Goal: Information Seeking & Learning: Compare options

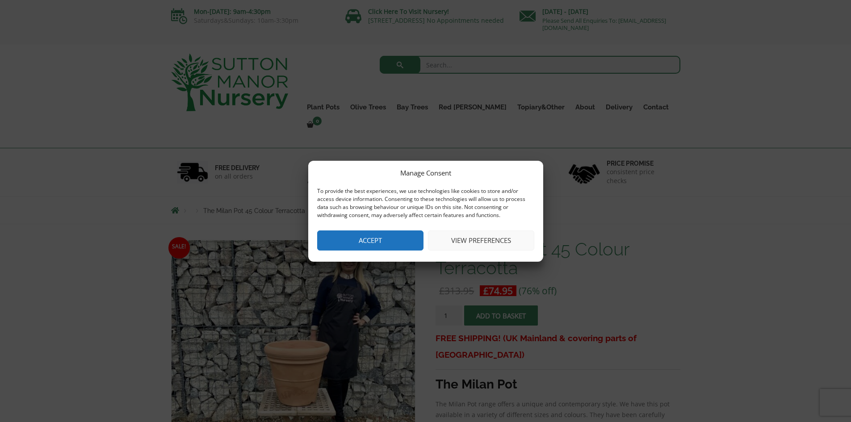
click at [389, 242] on button "Accept" at bounding box center [370, 240] width 106 height 20
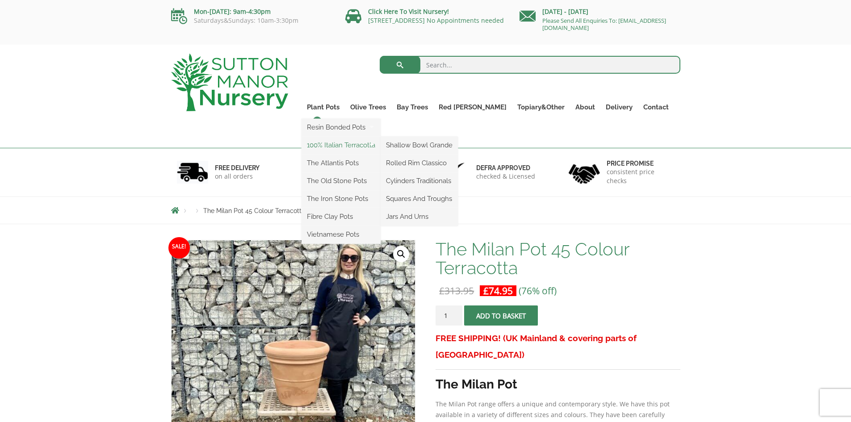
click at [347, 145] on link "100% Italian Terracotta" at bounding box center [340, 144] width 79 height 13
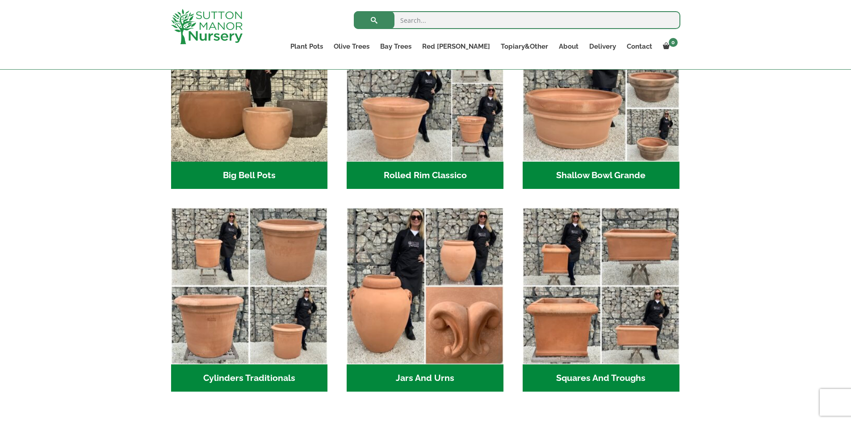
scroll to position [402, 0]
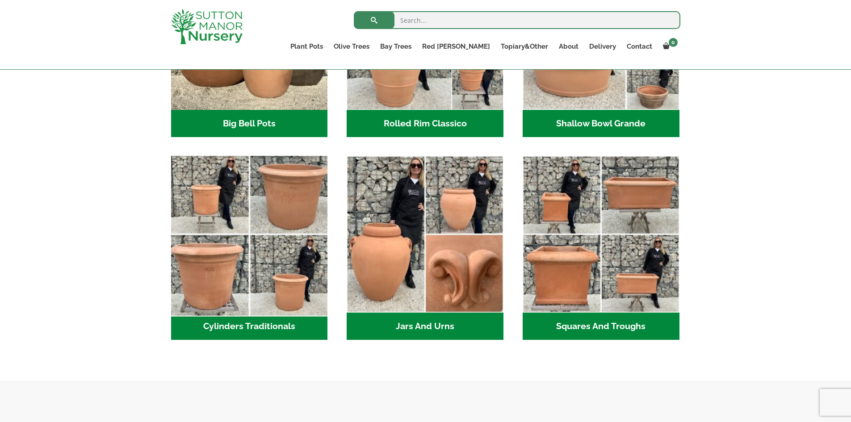
click at [296, 198] on img "Visit product category Cylinders Traditionals" at bounding box center [249, 234] width 164 height 164
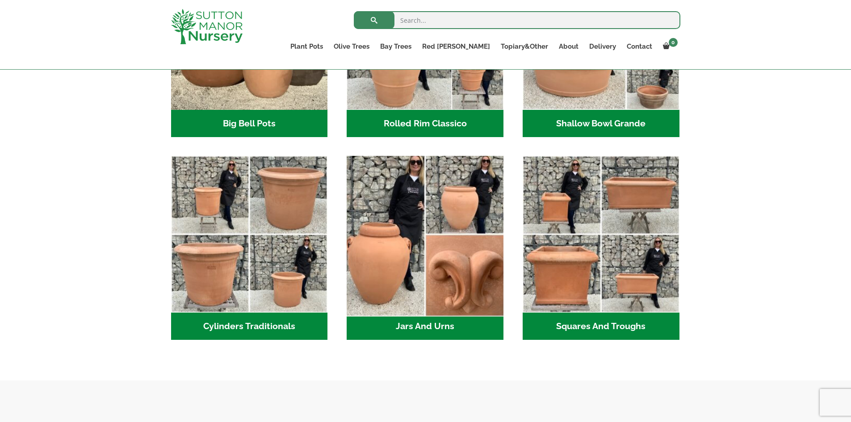
click at [434, 247] on img "Visit product category Jars And Urns" at bounding box center [425, 234] width 164 height 164
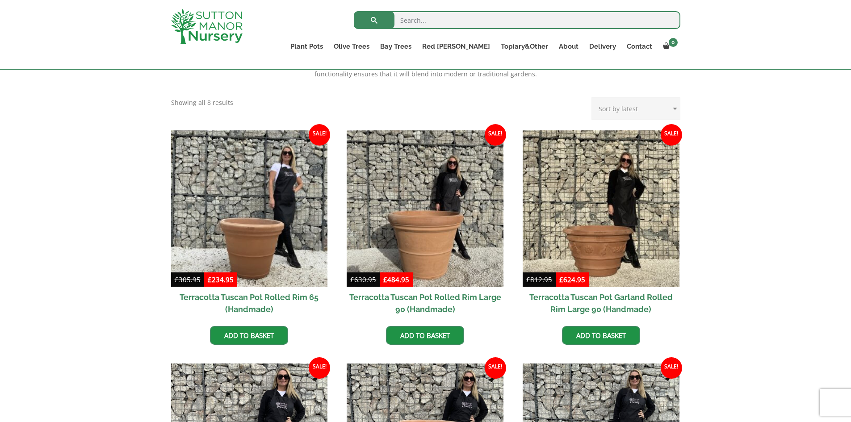
scroll to position [357, 0]
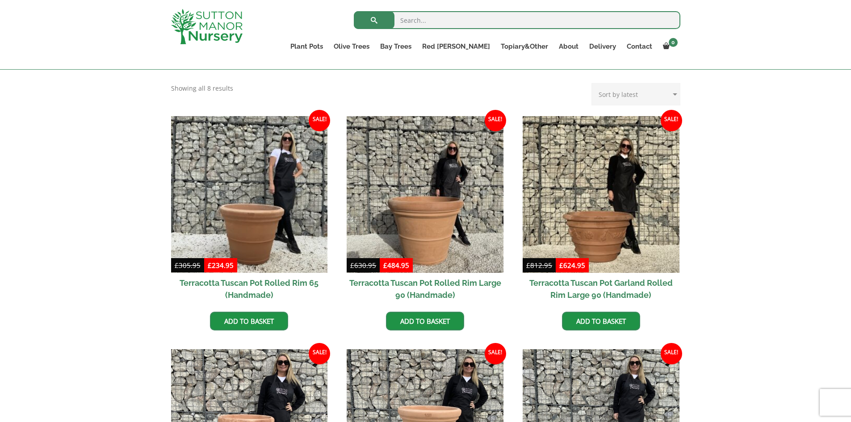
click at [673, 98] on select "Sort by popularity Sort by latest Sort by price: low to high Sort by price: hig…" at bounding box center [635, 94] width 89 height 22
select select "price"
click at [593, 83] on select "Sort by popularity Sort by latest Sort by price: low to high Sort by price: hig…" at bounding box center [635, 94] width 89 height 22
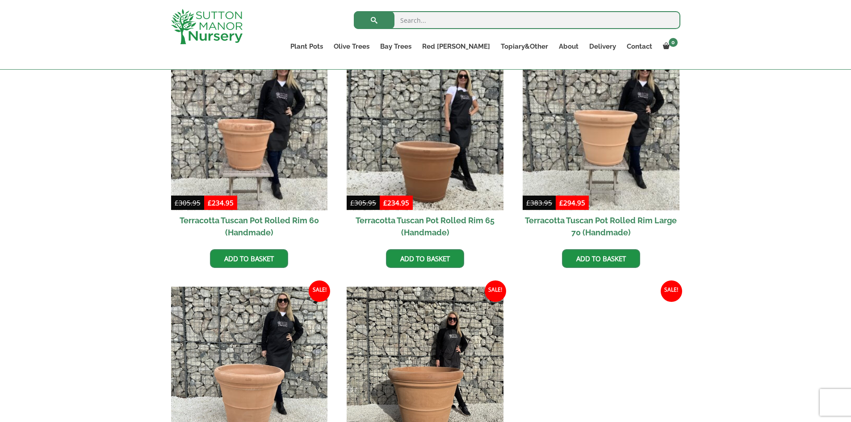
scroll to position [402, 0]
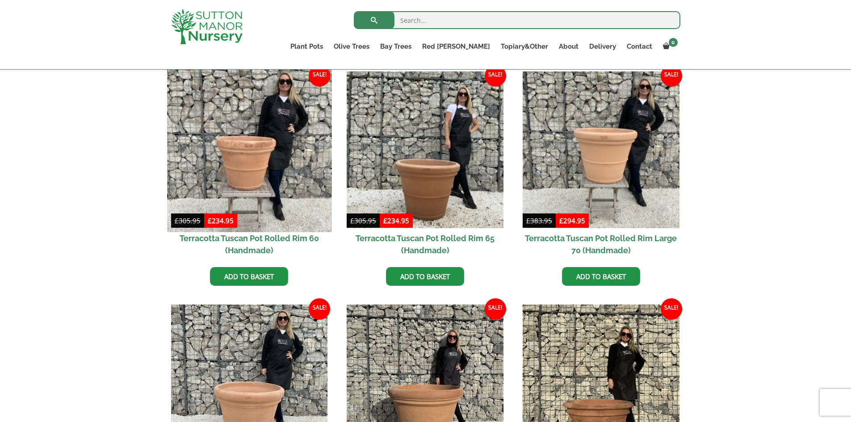
click at [243, 143] on img at bounding box center [249, 149] width 164 height 164
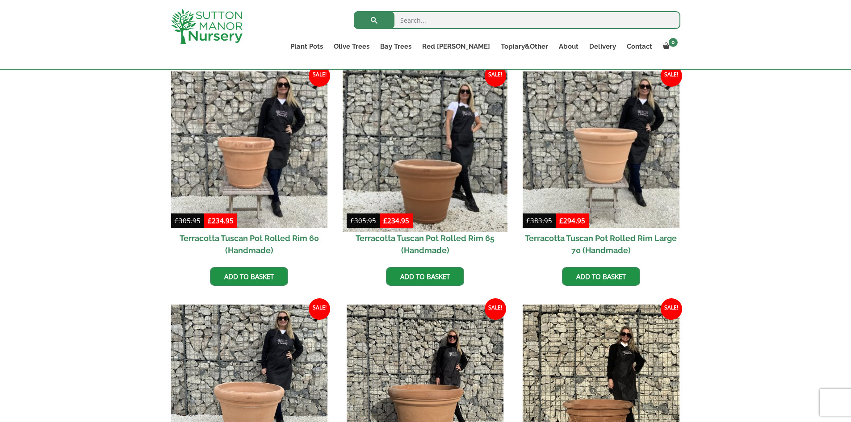
click at [430, 178] on img at bounding box center [425, 149] width 164 height 164
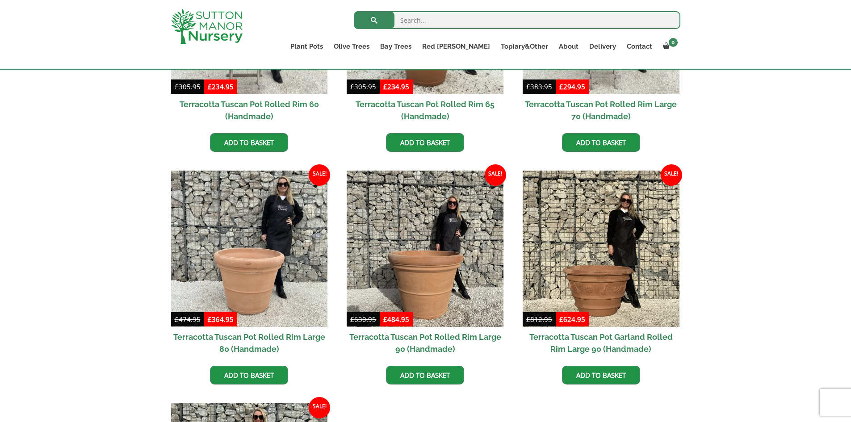
scroll to position [447, 0]
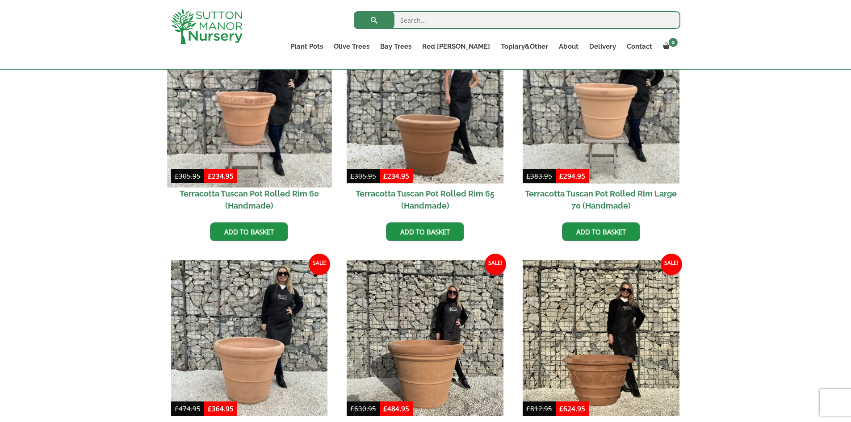
click at [260, 106] on img at bounding box center [249, 105] width 164 height 164
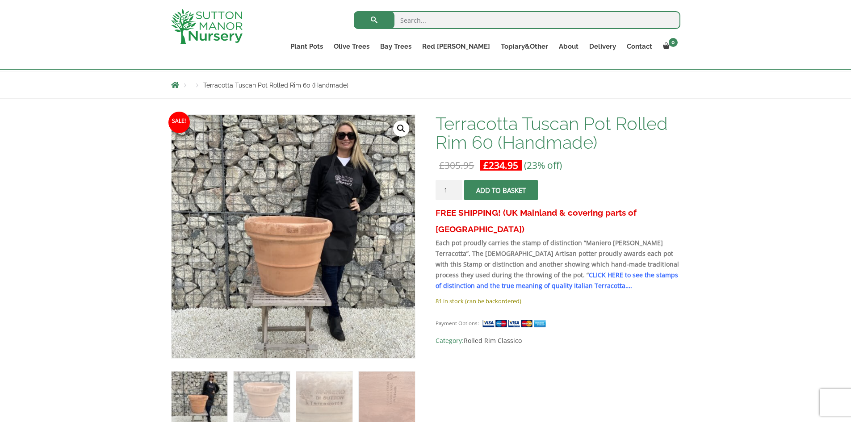
scroll to position [179, 0]
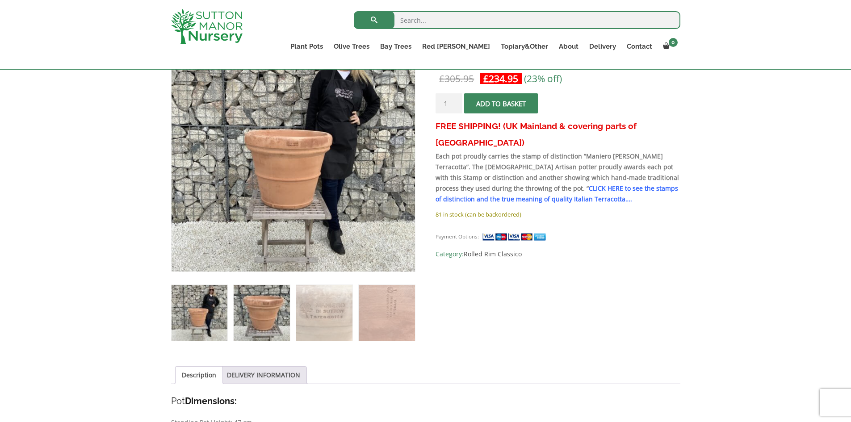
click at [263, 314] on img at bounding box center [262, 313] width 56 height 56
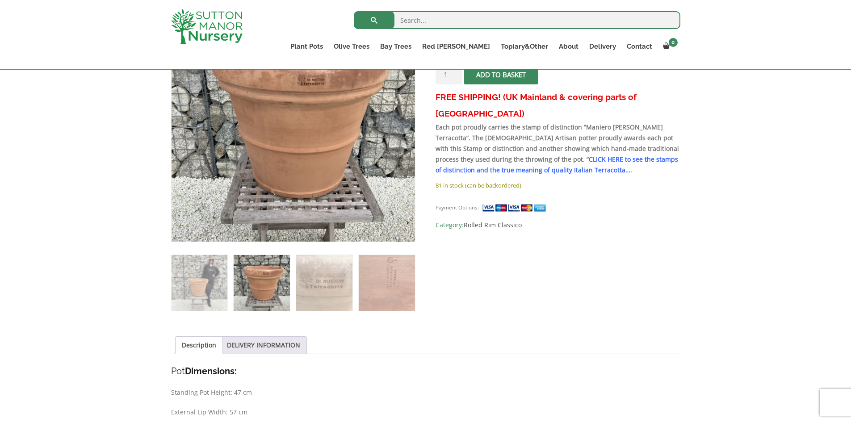
scroll to position [223, 0]
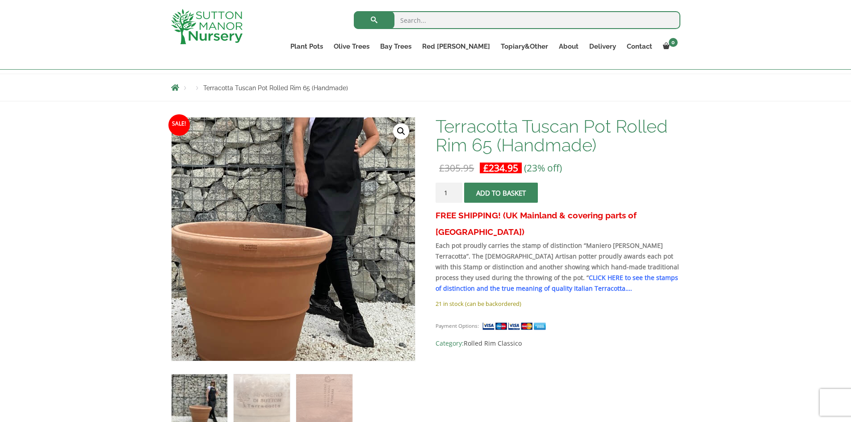
scroll to position [134, 0]
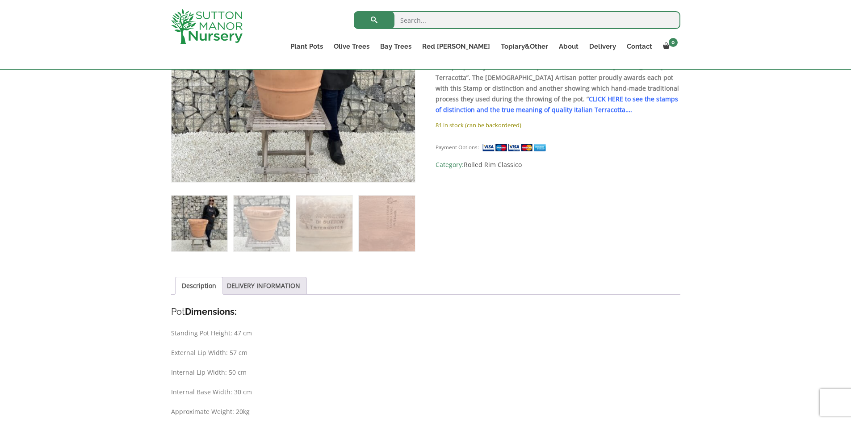
scroll to position [313, 0]
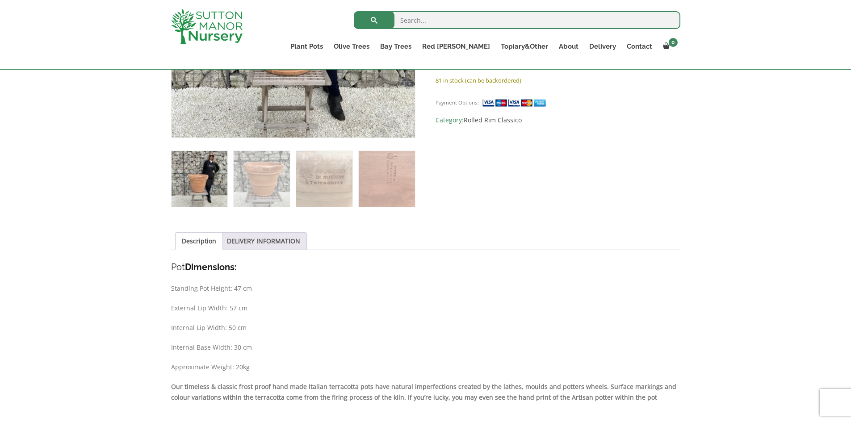
click at [517, 175] on div "Sale! 🔍 Terracotta Tuscan Pot Rolled Rim 60 (Handmade) £ 305.95 Original price …" at bounding box center [425, 275] width 509 height 763
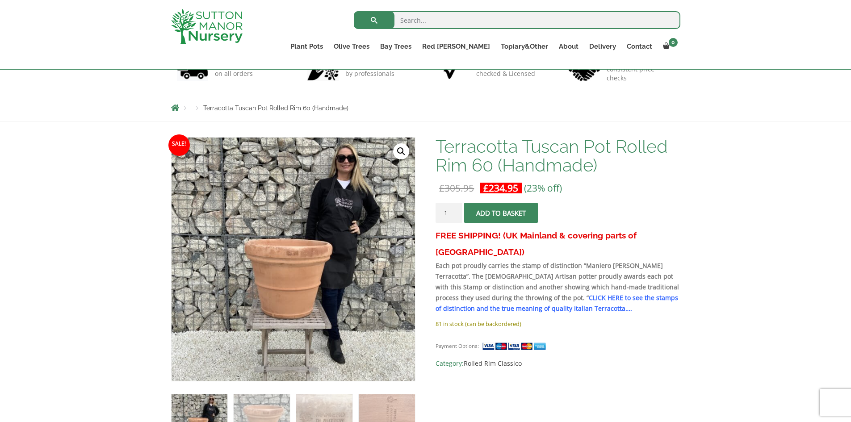
scroll to position [0, 0]
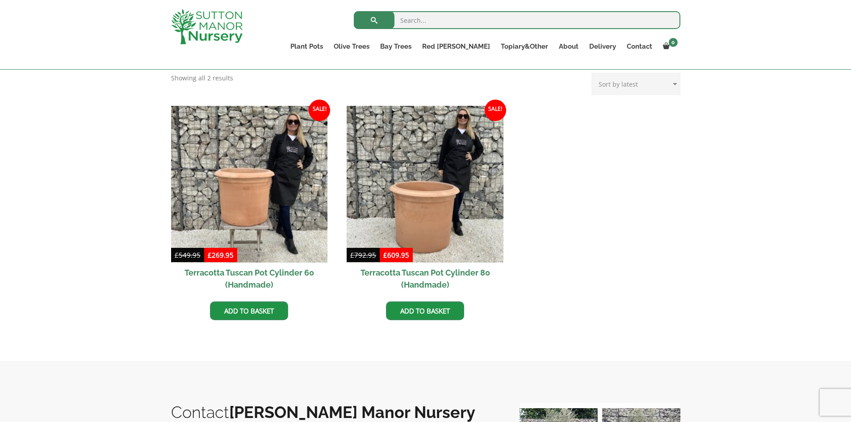
scroll to position [402, 0]
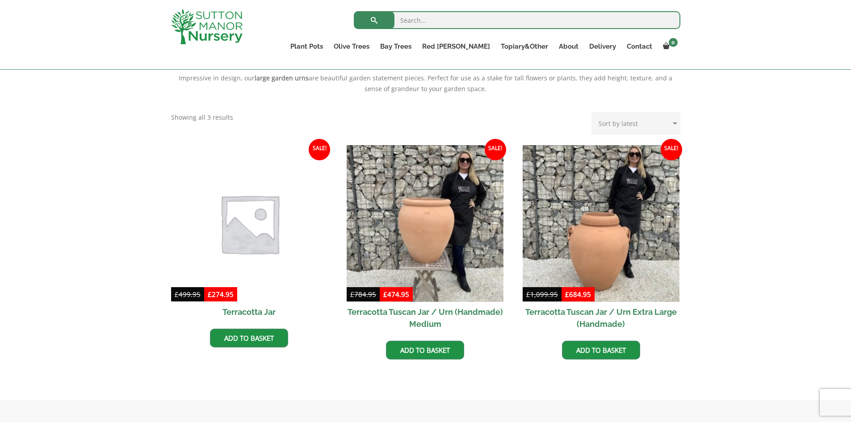
scroll to position [313, 0]
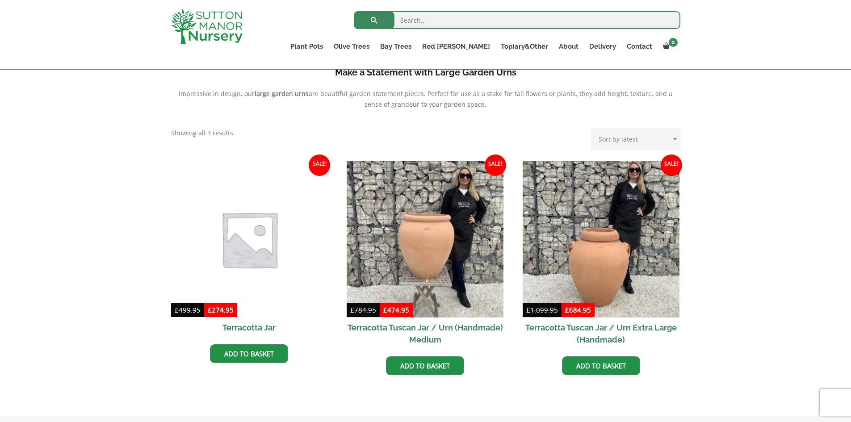
click at [666, 140] on select "Sort by popularity Sort by latest Sort by price: low to high Sort by price: hig…" at bounding box center [635, 139] width 89 height 22
select select "price"
click at [593, 128] on select "Sort by popularity Sort by latest Sort by price: low to high Sort by price: hig…" at bounding box center [635, 139] width 89 height 22
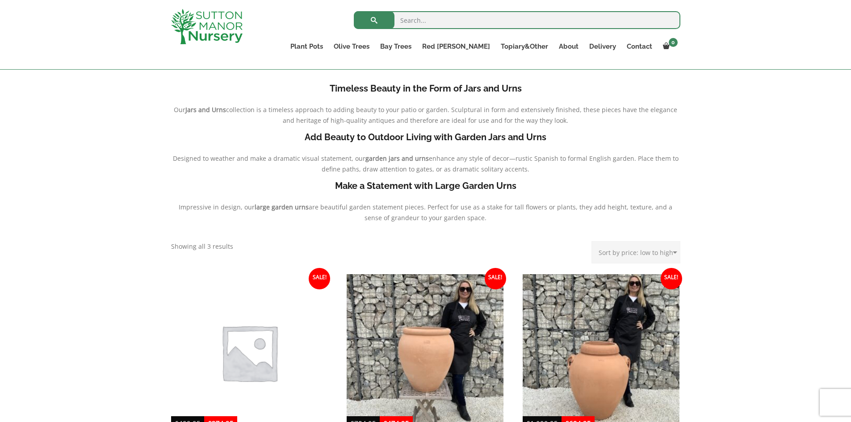
scroll to position [268, 0]
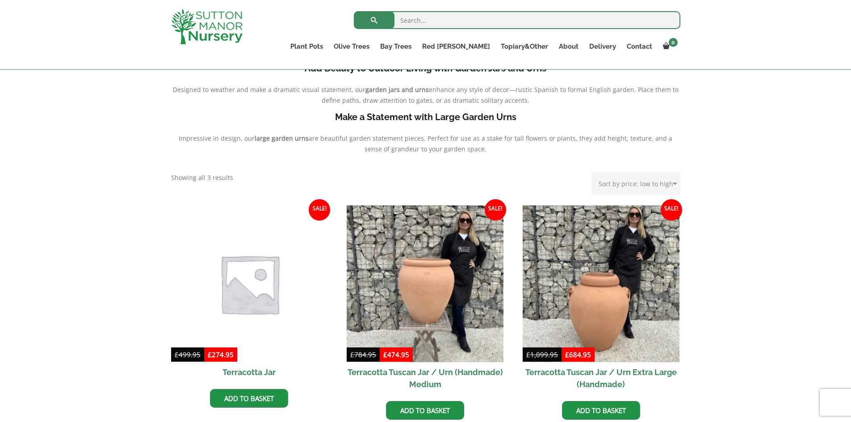
click at [237, 264] on img at bounding box center [249, 283] width 164 height 164
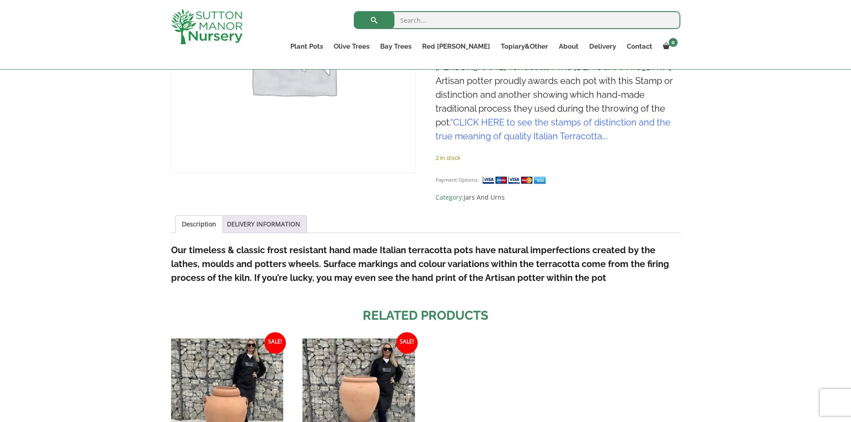
scroll to position [134, 0]
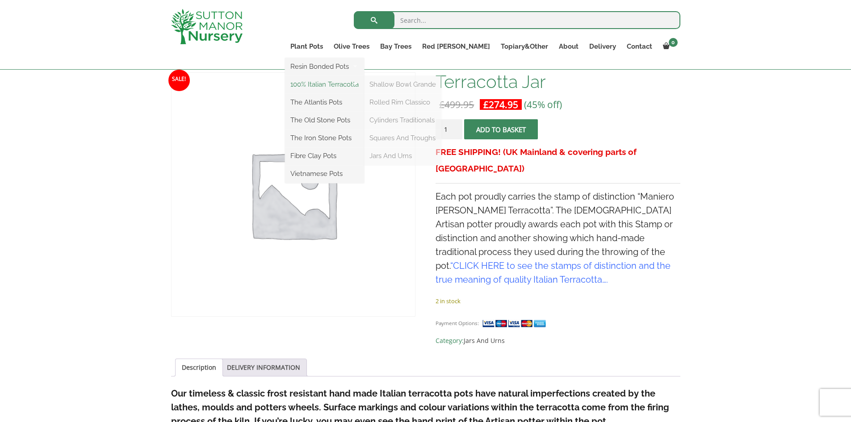
click at [351, 82] on link "100% Italian Terracotta" at bounding box center [324, 84] width 79 height 13
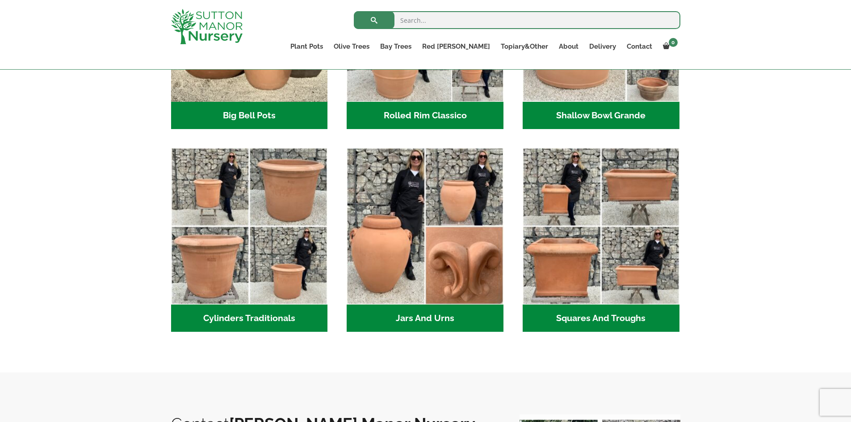
scroll to position [402, 0]
